Goal: Information Seeking & Learning: Learn about a topic

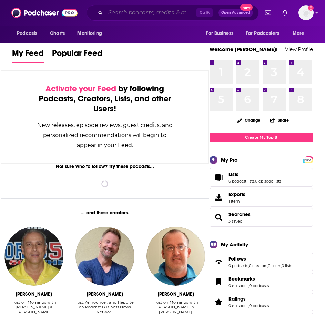
click at [118, 12] on input "Search podcasts, credits, & more..." at bounding box center [151, 12] width 91 height 11
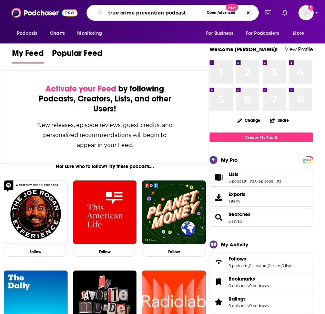
type input "true crime prevention podcast"
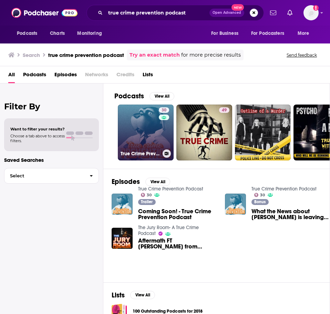
click at [128, 131] on link "30 True Crime Prevention Podcast" at bounding box center [146, 133] width 56 height 56
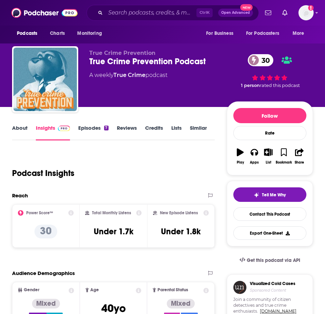
click at [25, 131] on link "About" at bounding box center [20, 133] width 16 height 16
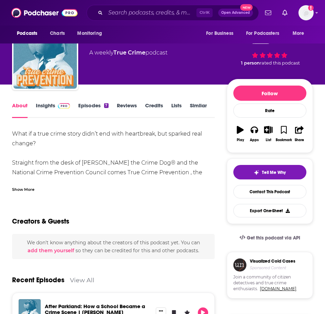
scroll to position [34, 0]
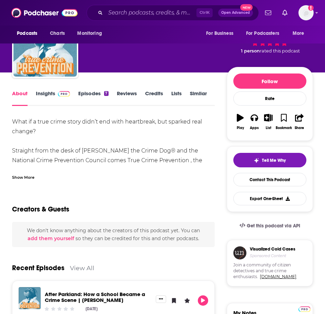
click at [25, 177] on div "Show More" at bounding box center [23, 177] width 22 height 7
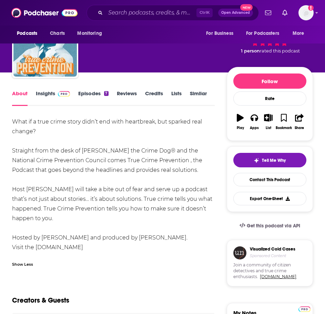
drag, startPoint x: 10, startPoint y: 120, endPoint x: 68, endPoint y: 219, distance: 114.4
copy div "What if a true crime story didn’t end with heartbreak, but sparked real change?…"
click at [95, 92] on link "Episodes 7" at bounding box center [93, 98] width 30 height 16
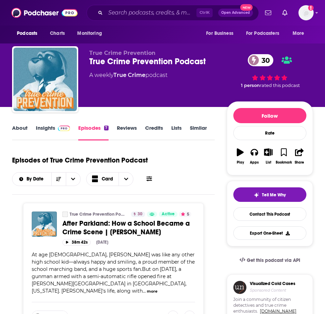
click at [57, 131] on span at bounding box center [62, 128] width 15 height 7
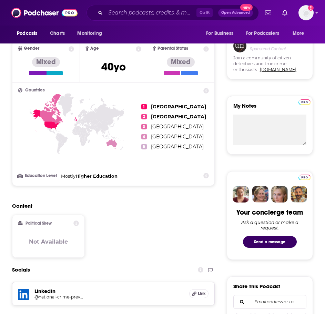
scroll to position [448, 0]
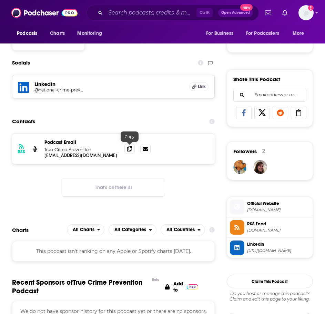
click at [131, 152] on span at bounding box center [130, 149] width 10 height 10
click at [308, 9] on img "Logged in as ILATeam" at bounding box center [306, 12] width 15 height 15
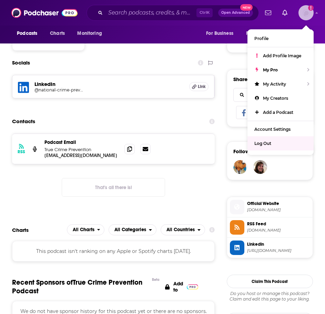
click at [269, 146] on span "Log Out" at bounding box center [263, 143] width 17 height 5
